Goal: Transaction & Acquisition: Purchase product/service

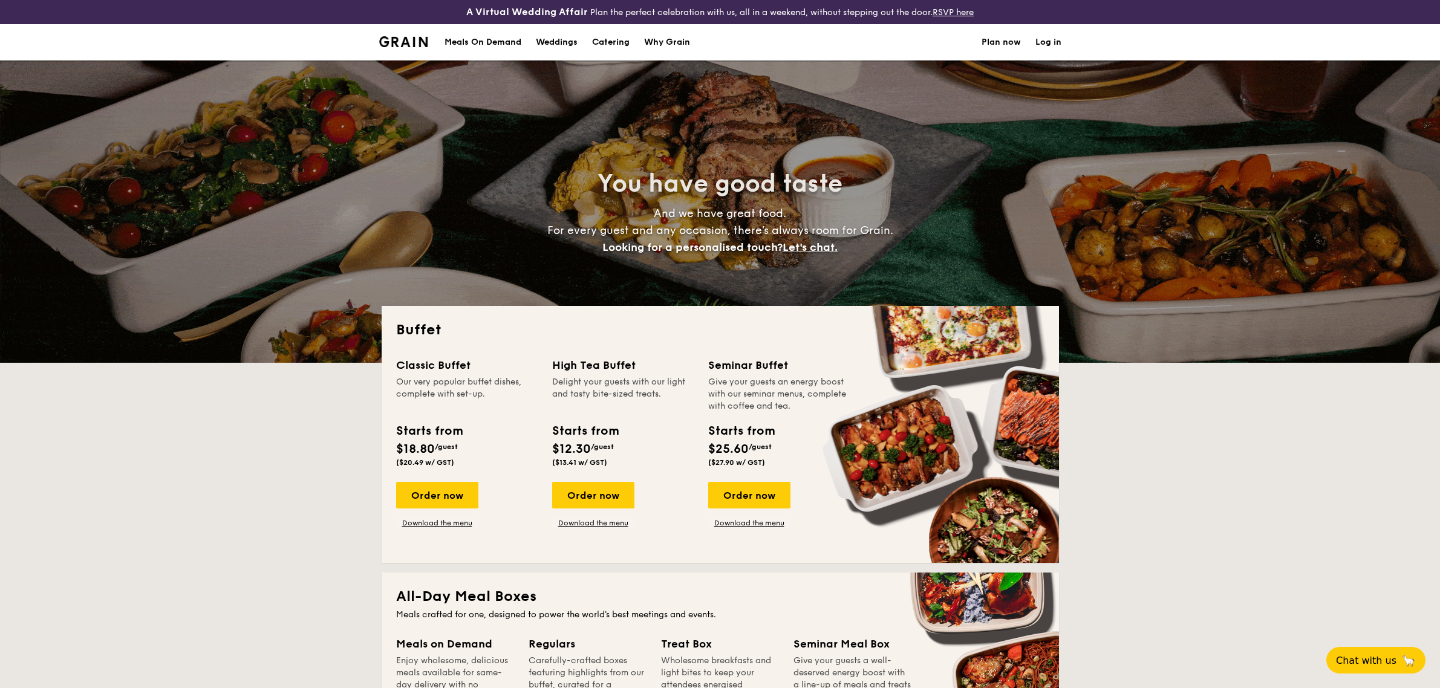
select select
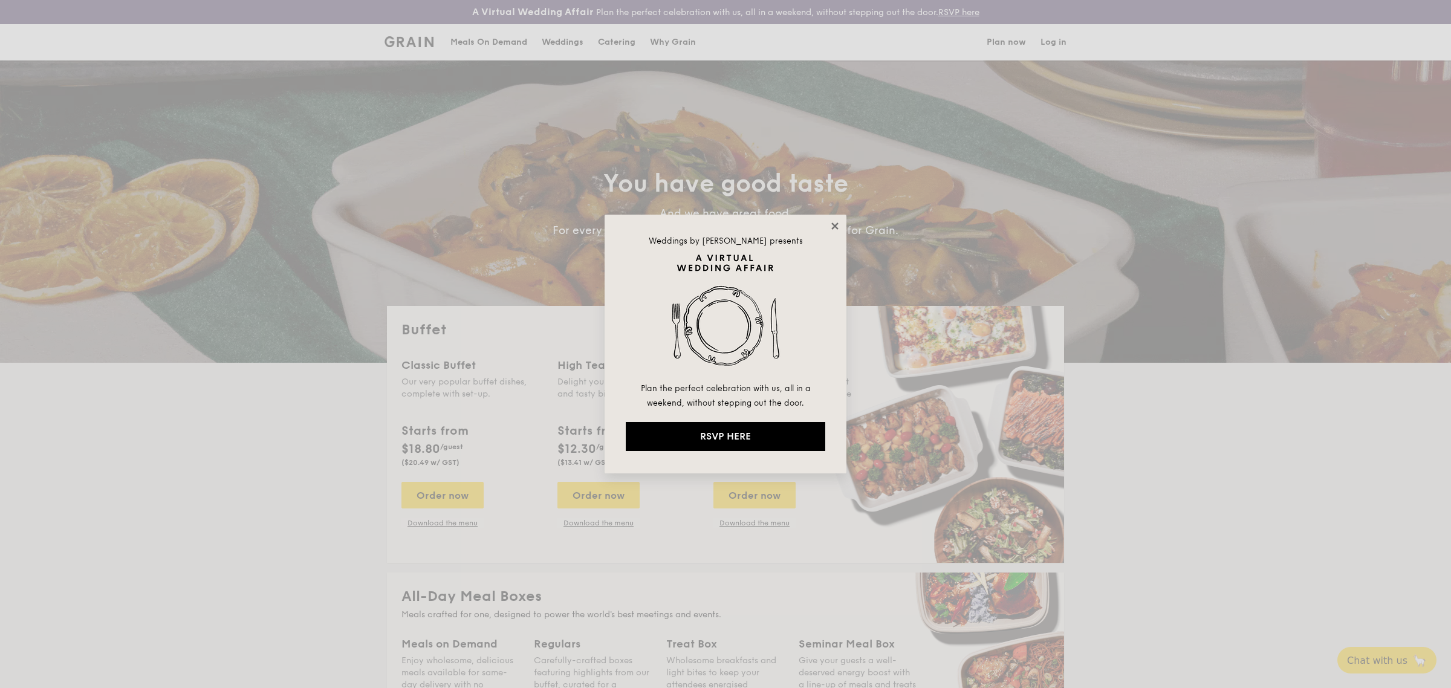
click at [832, 227] on icon at bounding box center [835, 226] width 11 height 11
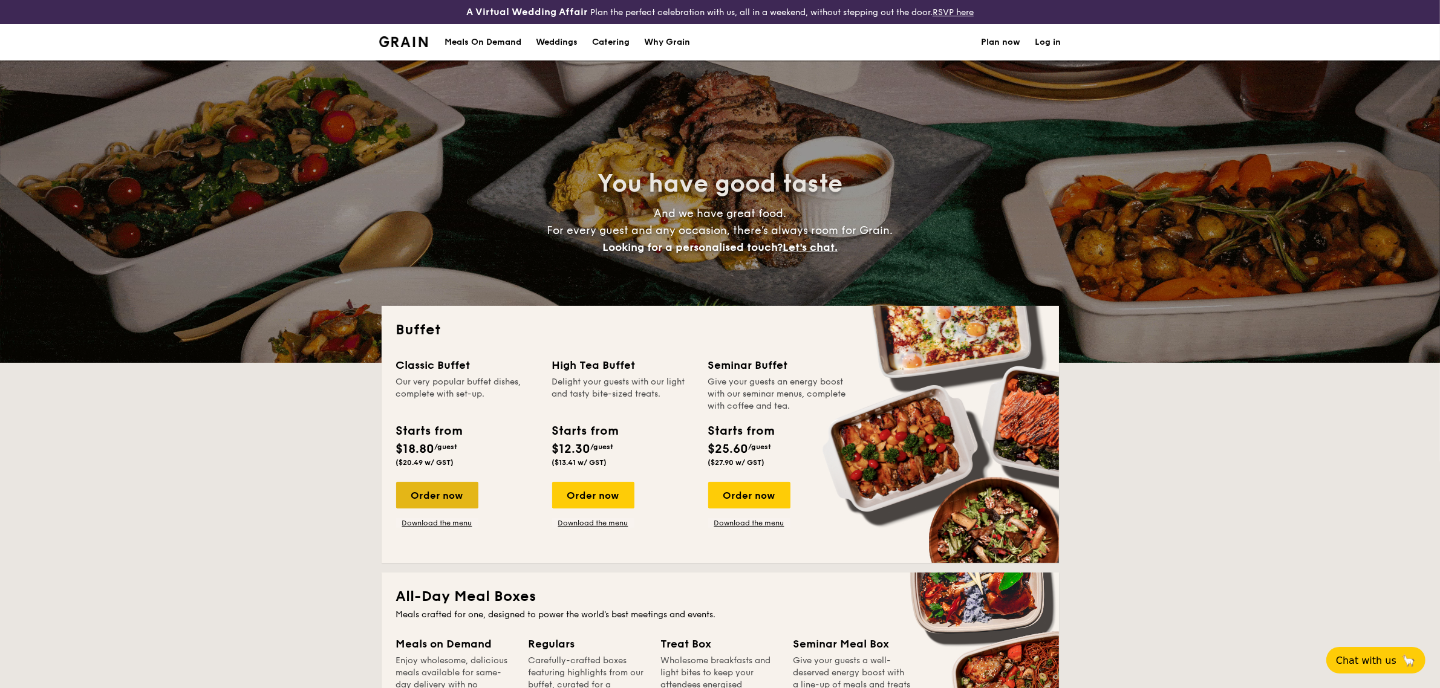
click at [449, 499] on div "Order now" at bounding box center [437, 495] width 82 height 27
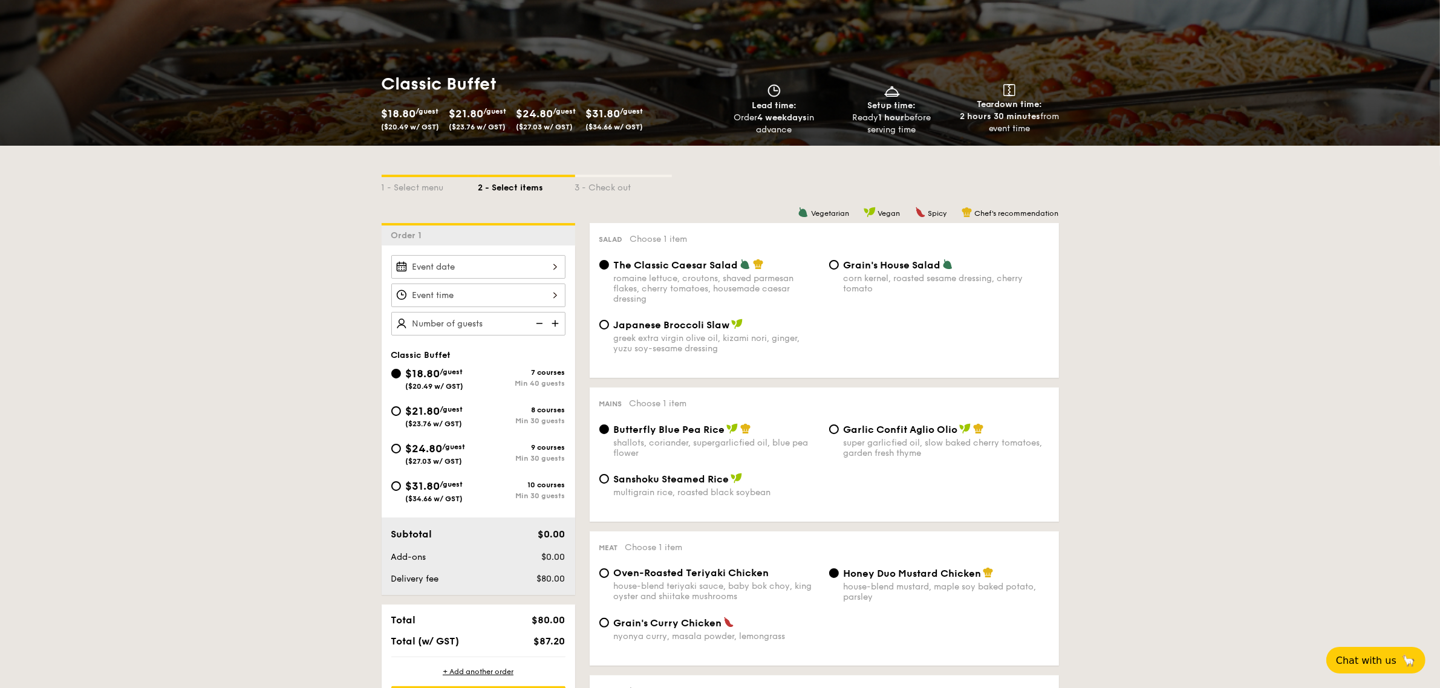
scroll to position [151, 0]
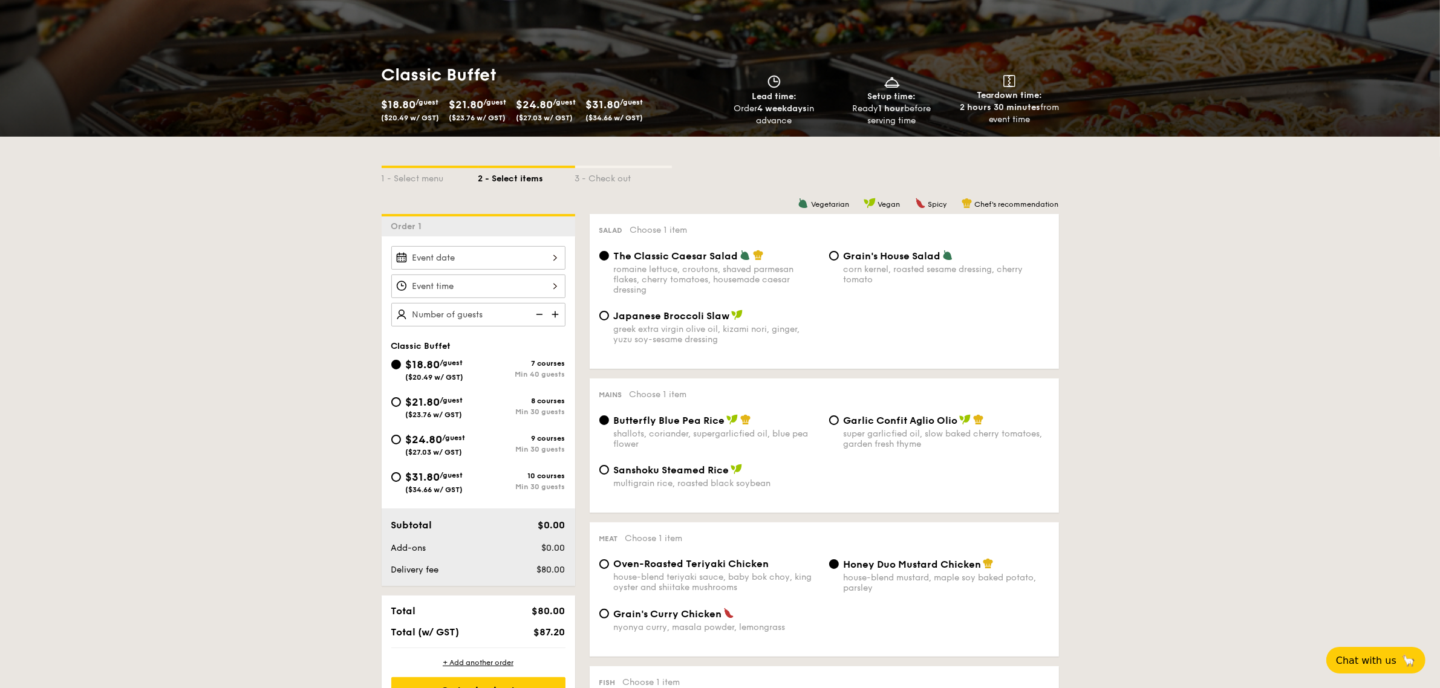
click at [406, 478] on span "$31.80" at bounding box center [423, 476] width 34 height 13
click at [401, 478] on input "$31.80 /guest ($34.66 w/ GST) 10 courses Min 30 guests" at bounding box center [396, 477] width 10 height 10
radio input "true"
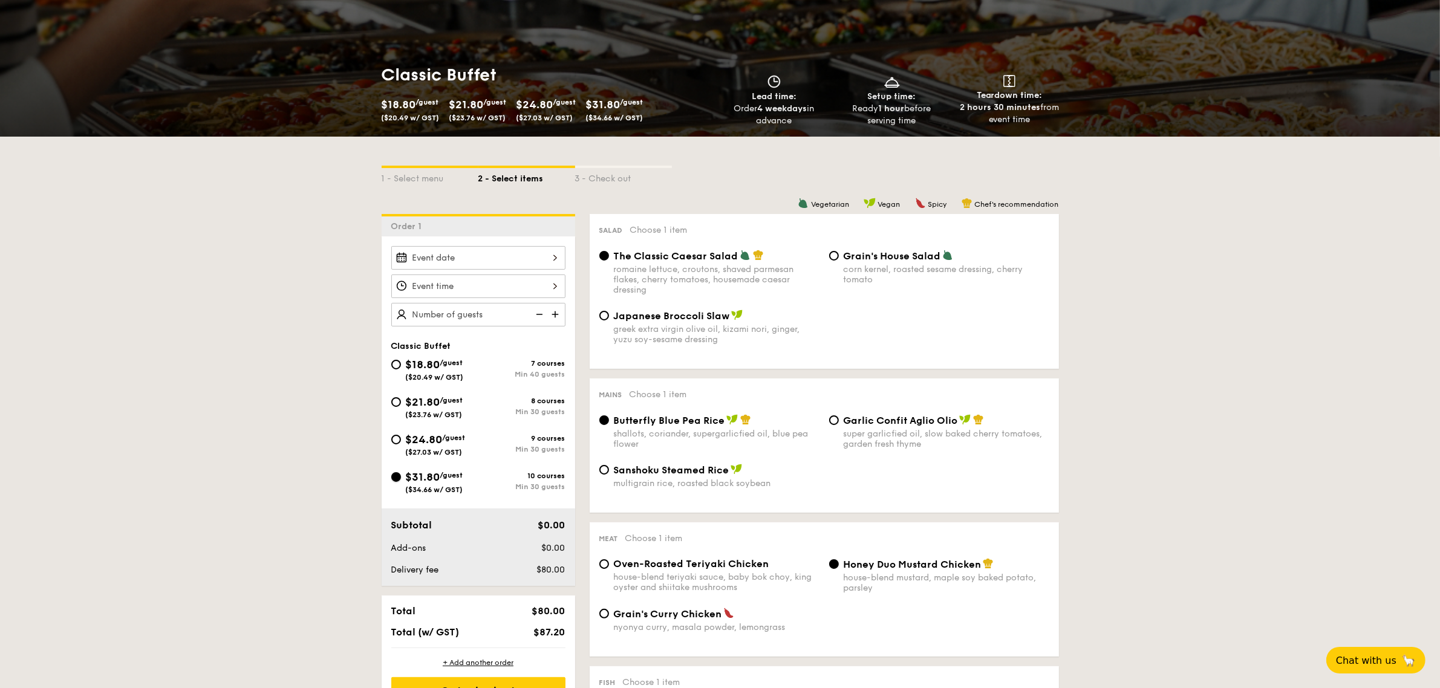
radio input "true"
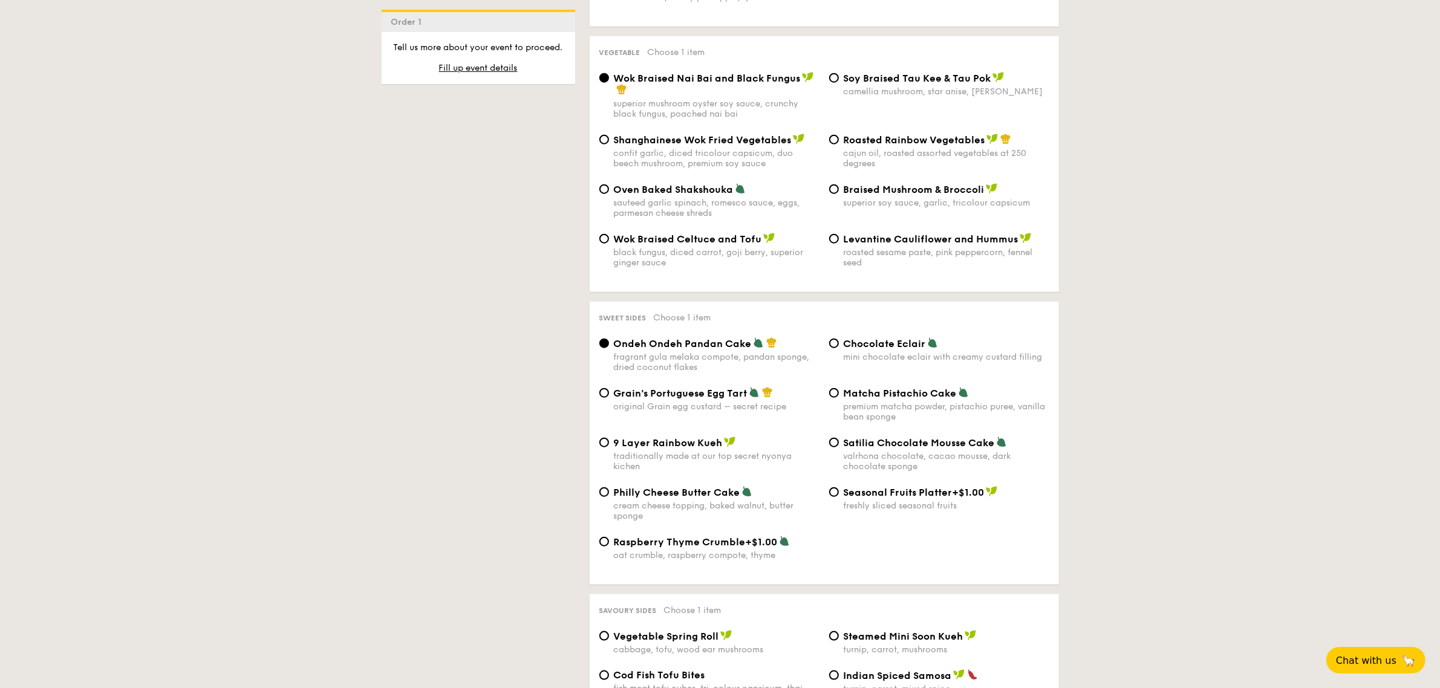
scroll to position [1587, 0]
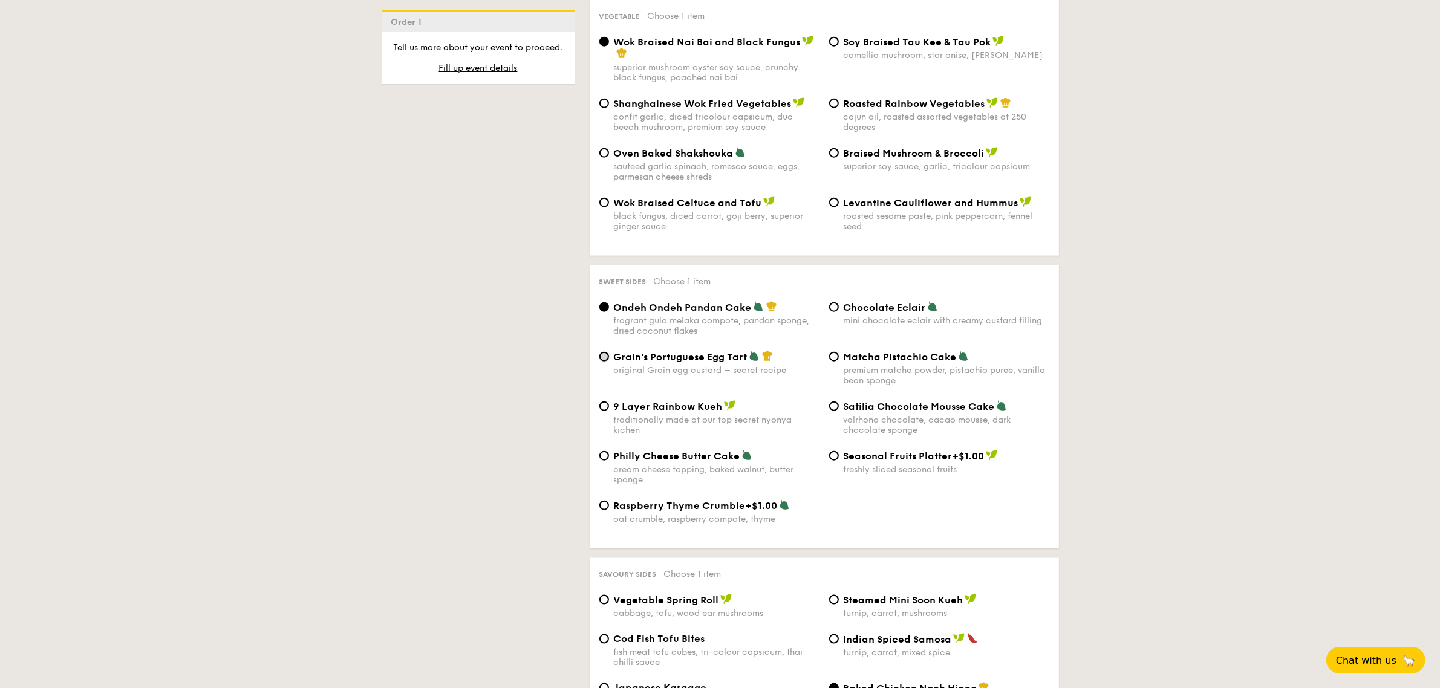
click at [599, 361] on input "Grain's Portuguese Egg Tart original Grain egg custard – secret recipe" at bounding box center [604, 357] width 10 height 10
radio input "true"
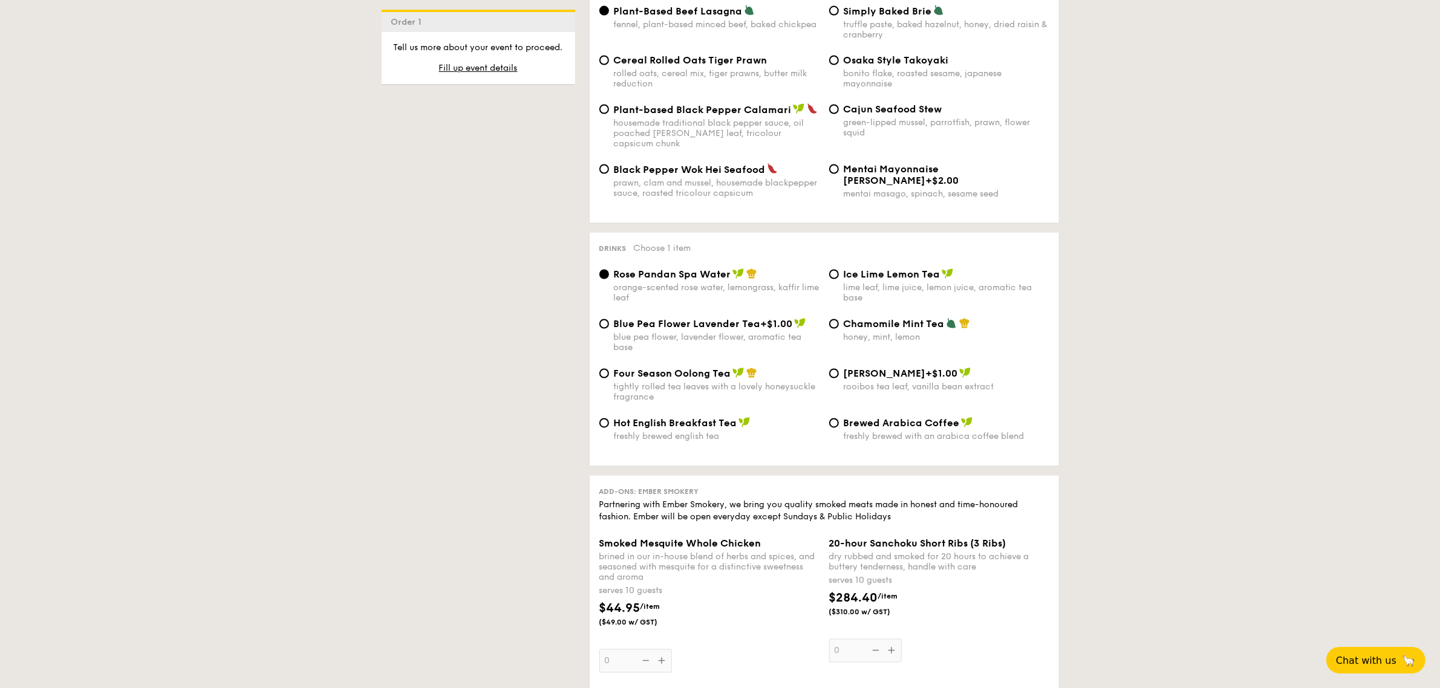
scroll to position [2646, 0]
